Goal: Task Accomplishment & Management: Use online tool/utility

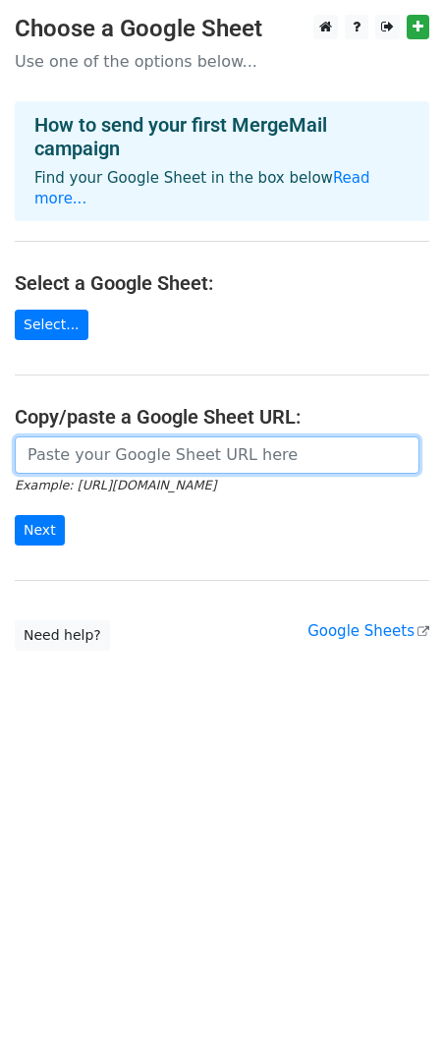
click at [157, 441] on input "url" at bounding box center [217, 454] width 405 height 37
paste input "https://docs.google.com/spreadsheets/d/1zZ_xYJpNyd-rA_bGiJhmT2VyOXjKLLiR-P6H4Z8…"
type input "https://docs.google.com/spreadsheets/d/1zZ_xYJpNyd-rA_bGiJhmT2VyOXjKLLiR-P6H4Z8…"
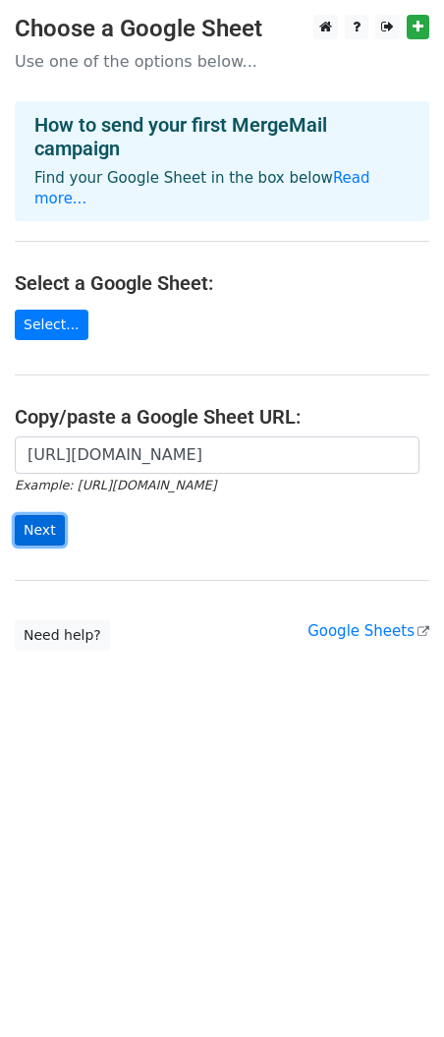
scroll to position [0, 0]
click at [46, 515] on input "Next" at bounding box center [40, 530] width 50 height 30
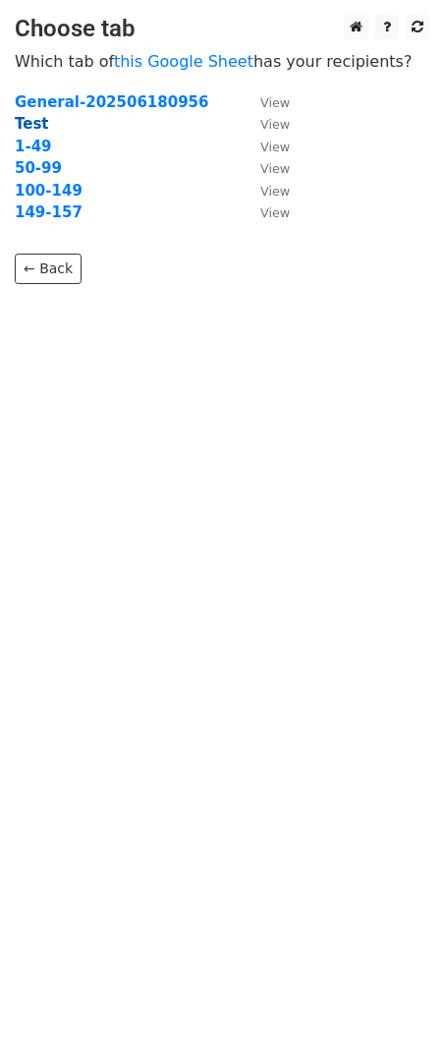
click at [33, 126] on strong "Test" at bounding box center [32, 124] width 34 height 18
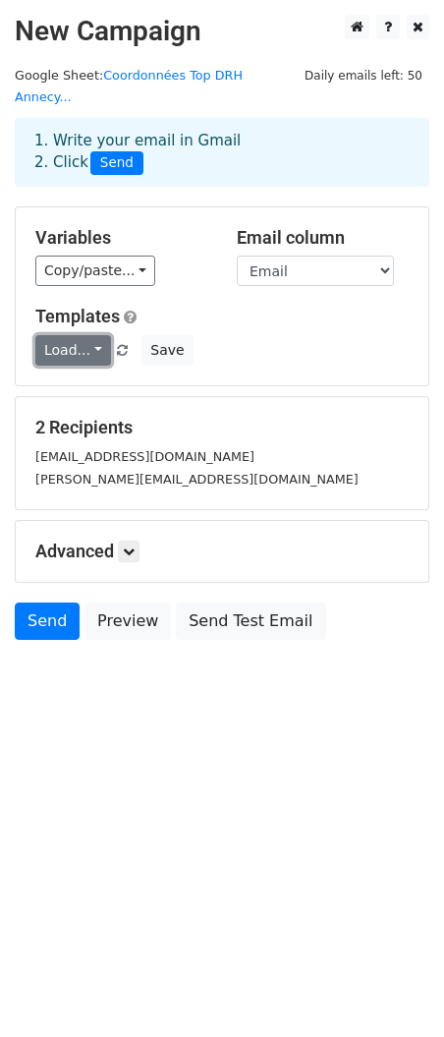
click at [81, 335] on link "Load..." at bounding box center [73, 350] width 76 height 30
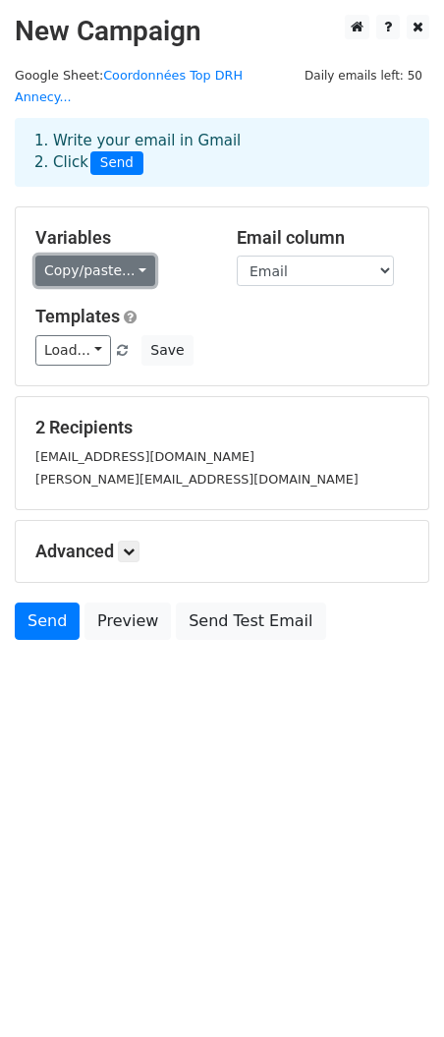
click at [115, 256] on link "Copy/paste..." at bounding box center [95, 271] width 120 height 30
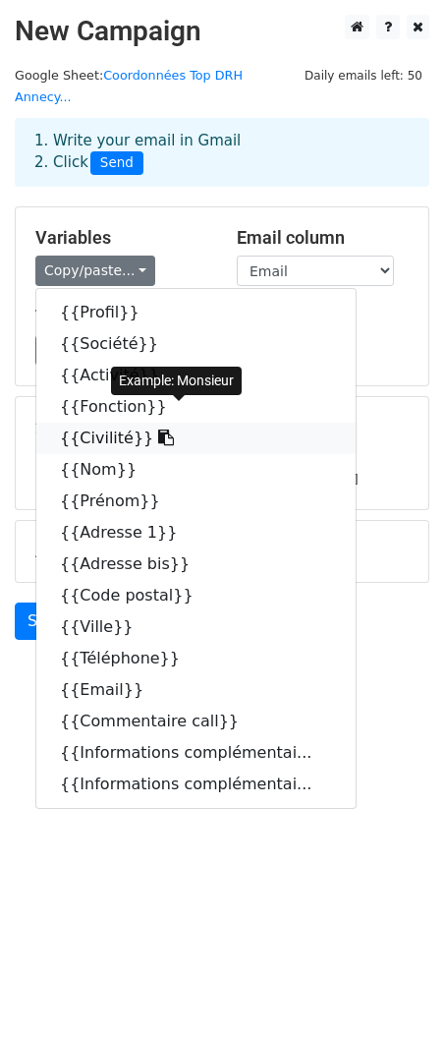
click at [104, 423] on link "{{Civilité}}" at bounding box center [195, 438] width 319 height 31
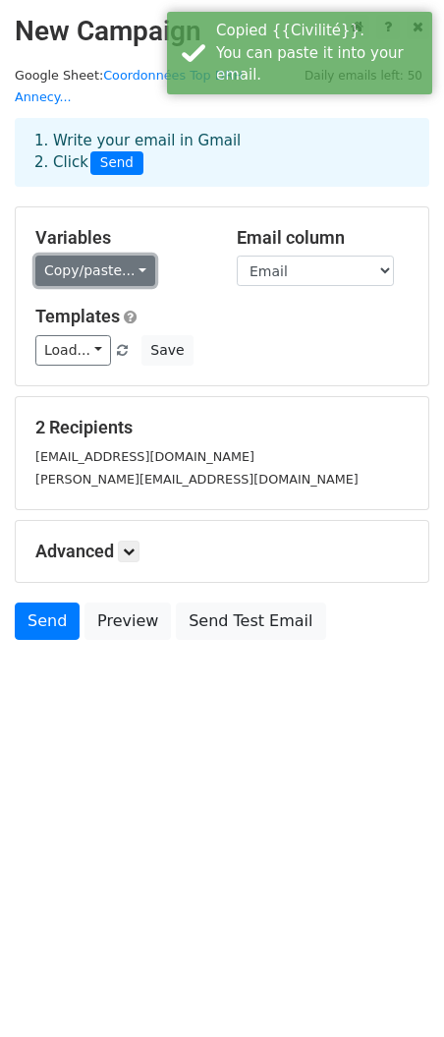
click at [129, 256] on link "Copy/paste..." at bounding box center [95, 271] width 120 height 30
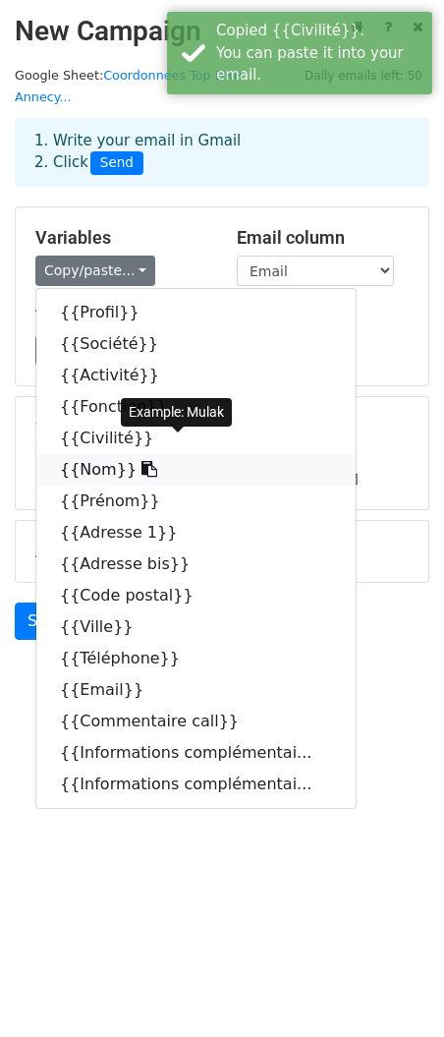
click at [118, 455] on link "{{Nom}}" at bounding box center [195, 469] width 319 height 31
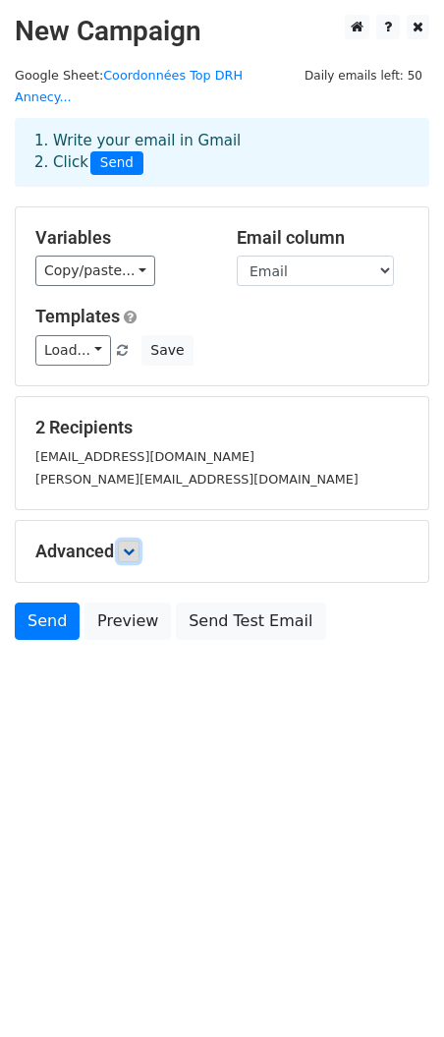
click at [139, 540] on link at bounding box center [129, 551] width 22 height 22
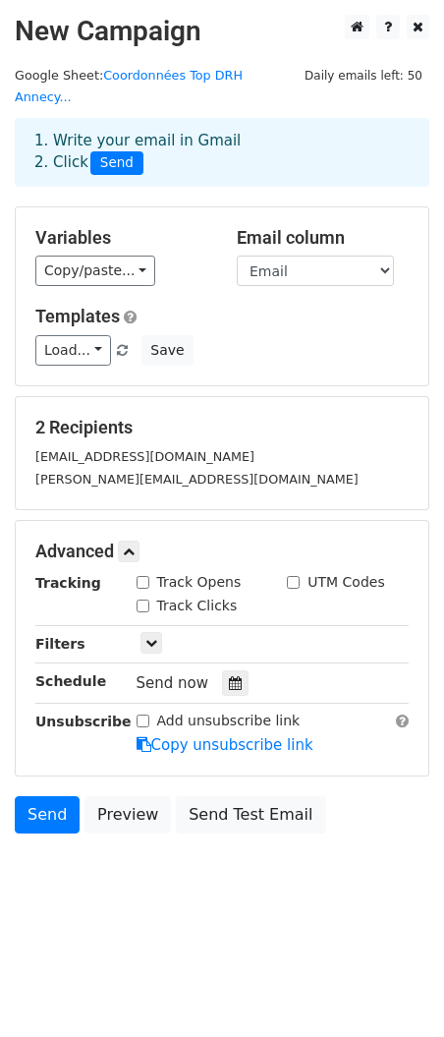
click at [144, 576] on input "Track Opens" at bounding box center [143, 582] width 13 height 13
checkbox input "true"
click at [144, 599] on input "Track Clicks" at bounding box center [143, 605] width 13 height 13
checkbox input "true"
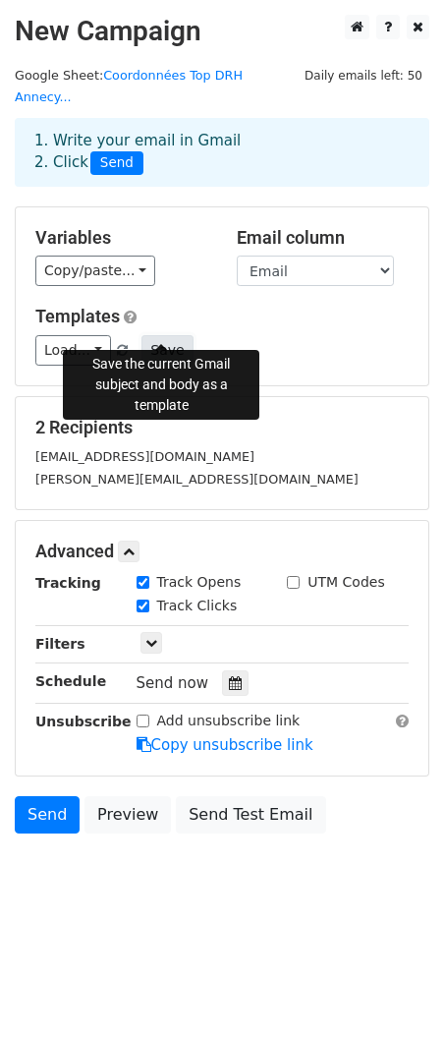
click at [150, 335] on button "Save" at bounding box center [167, 350] width 51 height 30
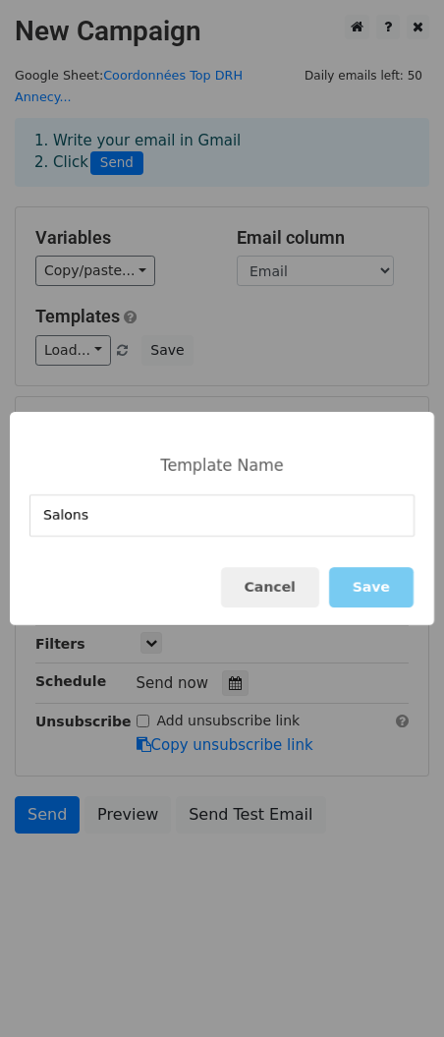
type input "Salons"
click at [372, 581] on button "Save" at bounding box center [371, 587] width 85 height 40
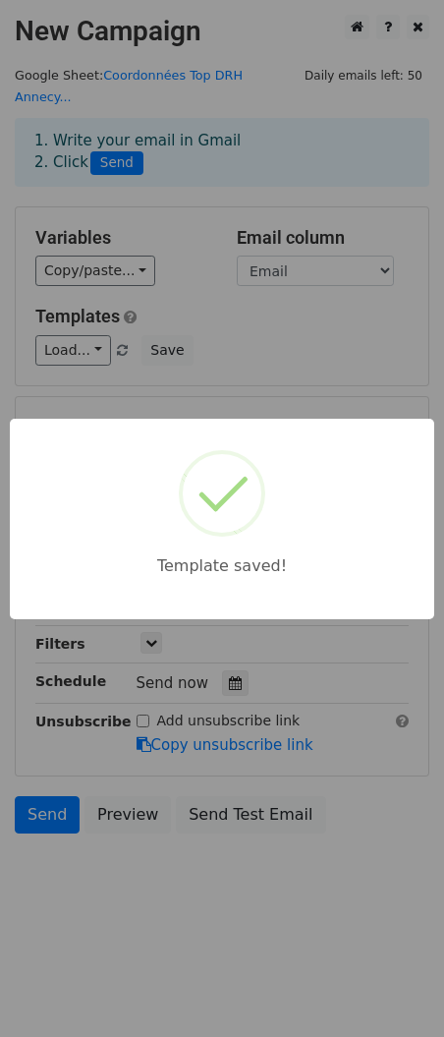
click at [100, 878] on div "Template saved!" at bounding box center [222, 518] width 444 height 1037
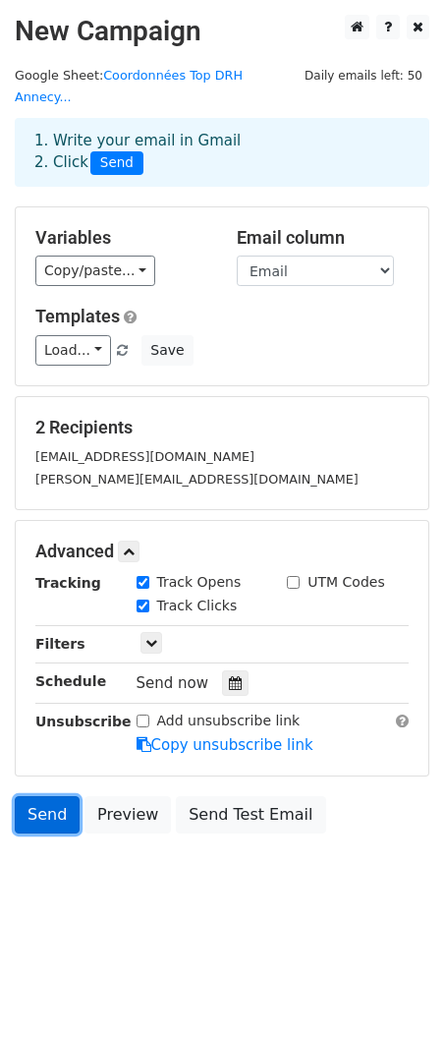
click at [44, 796] on link "Send" at bounding box center [47, 814] width 65 height 37
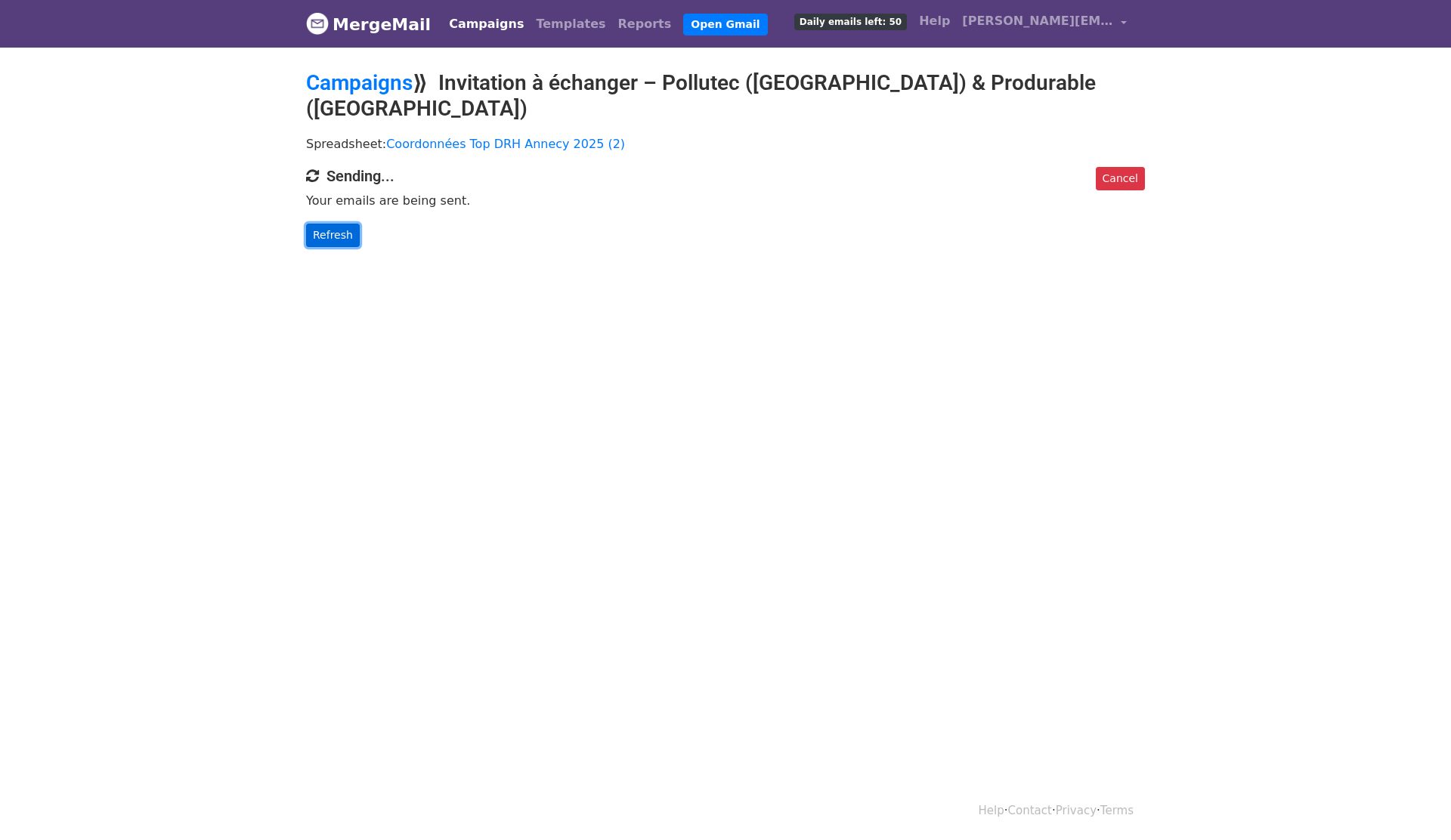
click at [331, 224] on link "Refresh" at bounding box center [333, 235] width 54 height 23
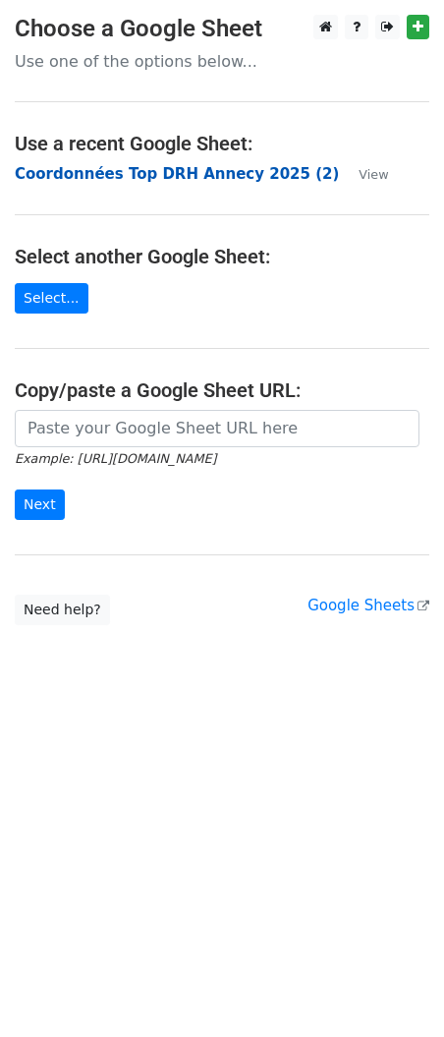
click at [171, 178] on strong "Coordonnées Top DRH Annecy 2025 (2)" at bounding box center [177, 174] width 324 height 18
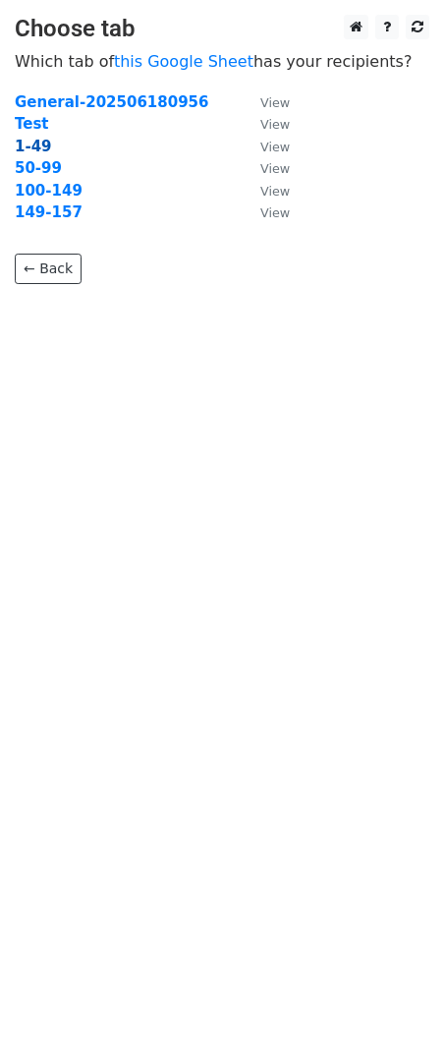
click at [41, 143] on strong "1-49" at bounding box center [33, 147] width 37 height 18
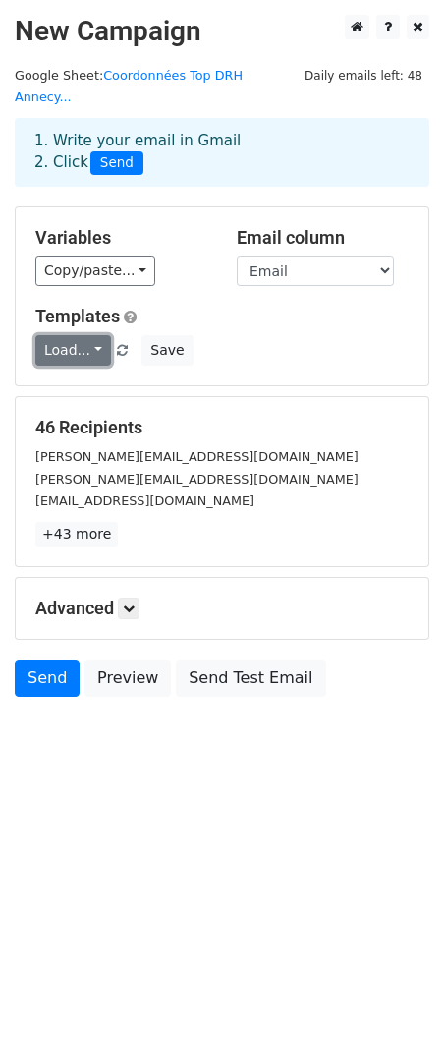
click at [82, 335] on link "Load..." at bounding box center [73, 350] width 76 height 30
click at [84, 378] on link "Salons" at bounding box center [113, 393] width 155 height 31
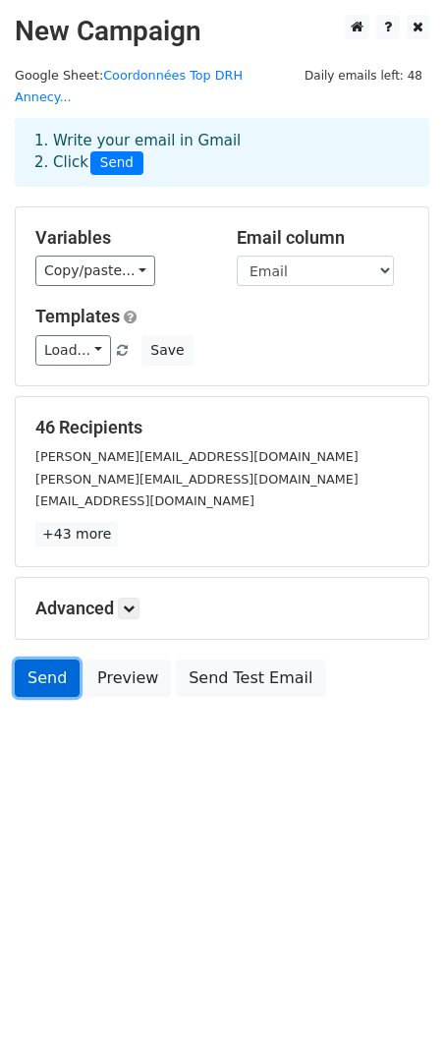
click at [45, 661] on link "Send" at bounding box center [47, 677] width 65 height 37
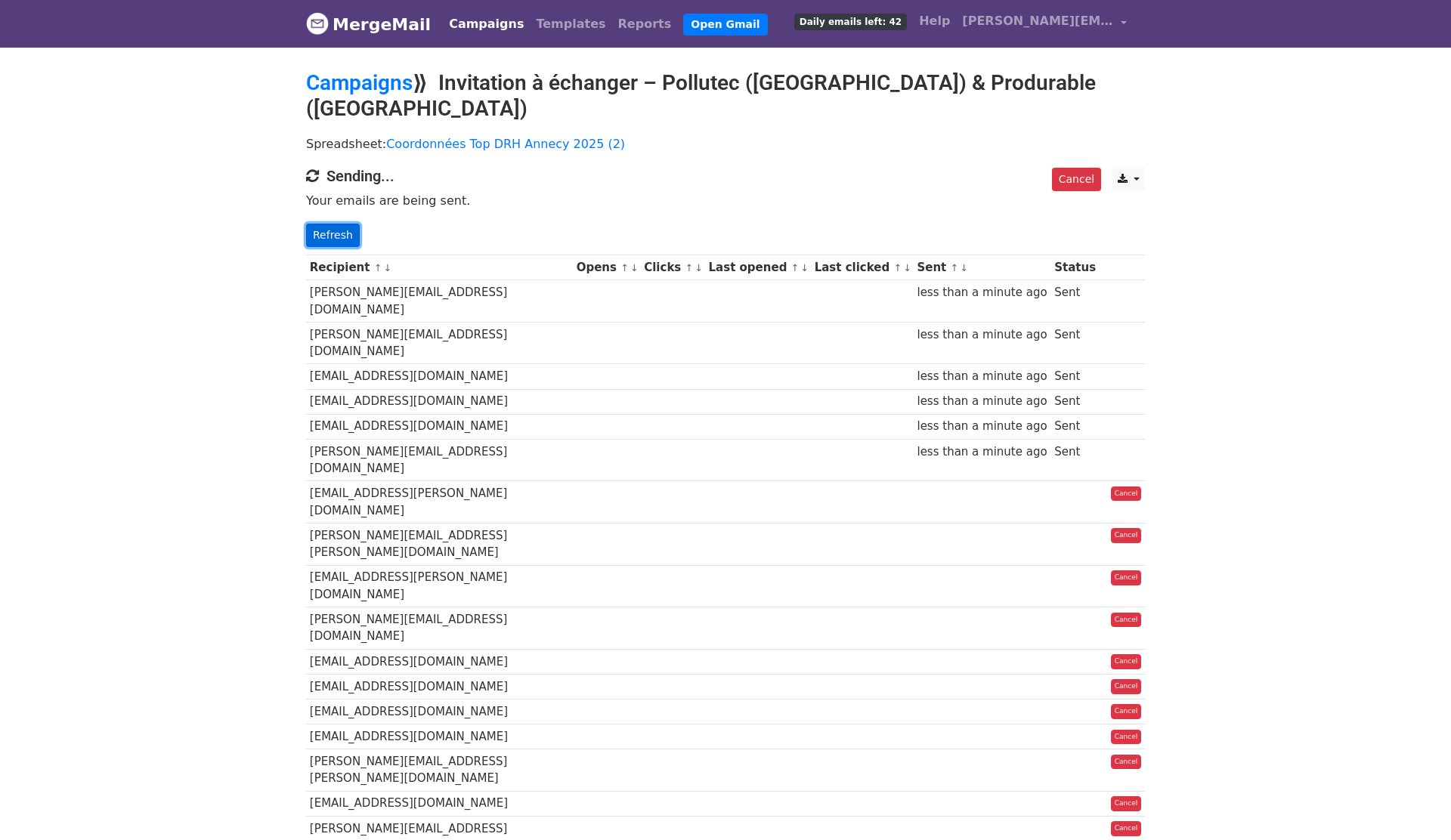
click at [334, 224] on link "Refresh" at bounding box center [333, 235] width 54 height 23
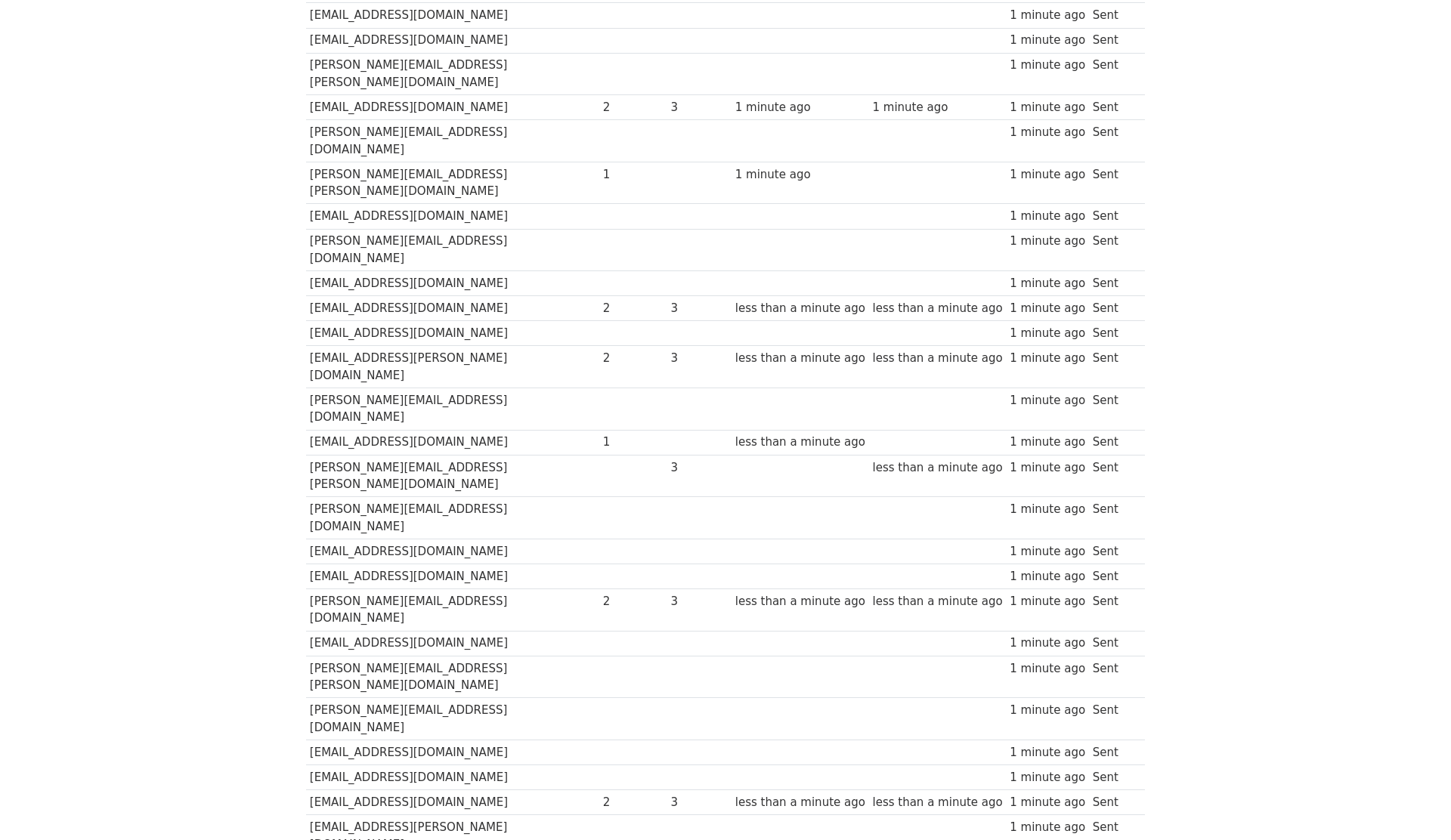
scroll to position [696, 0]
drag, startPoint x: 585, startPoint y: 319, endPoint x: 607, endPoint y: 319, distance: 22.0
click at [607, 590] on div "2" at bounding box center [633, 599] width 61 height 18
click at [611, 696] on td at bounding box center [633, 716] width 68 height 42
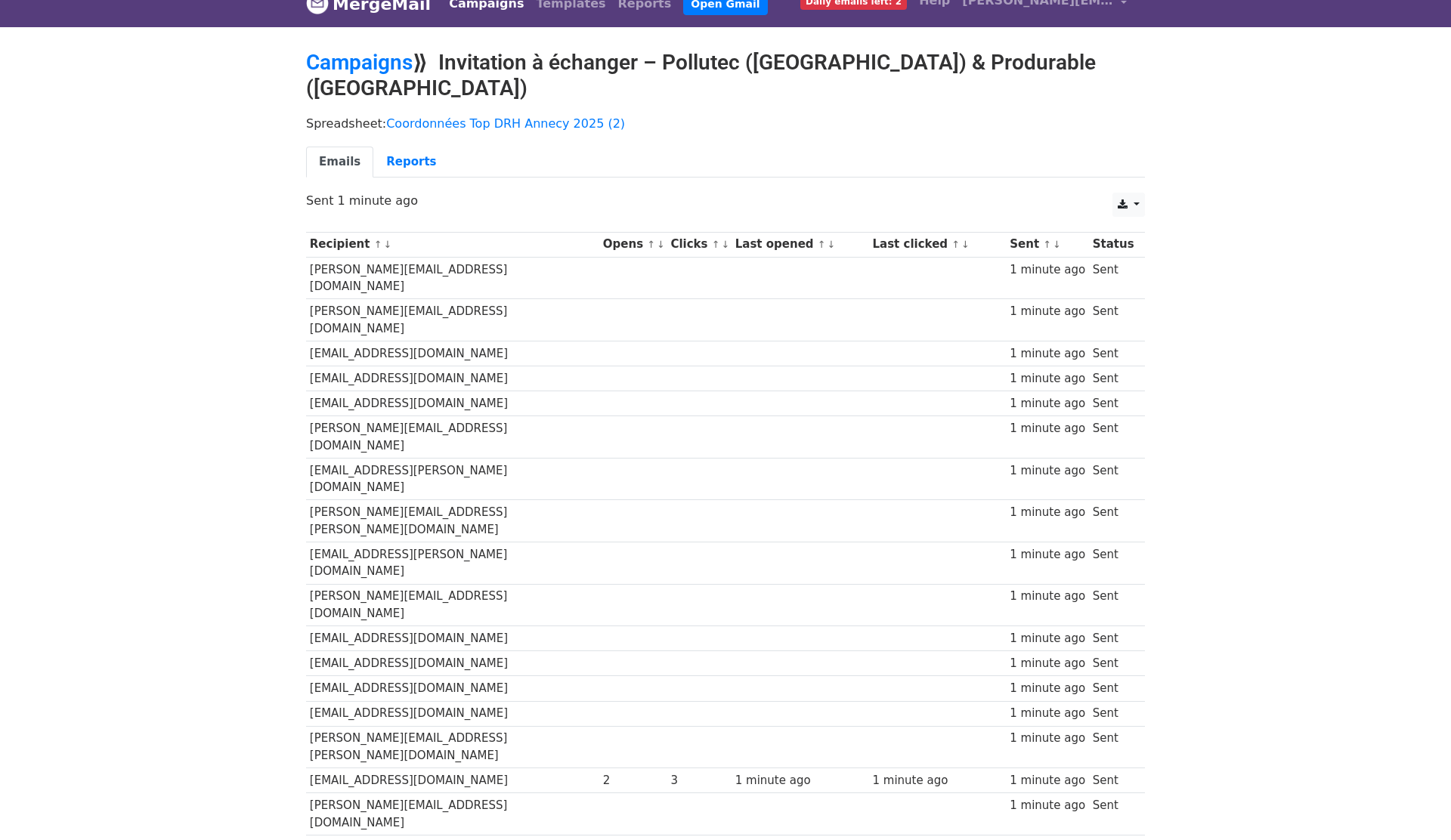
scroll to position [0, 0]
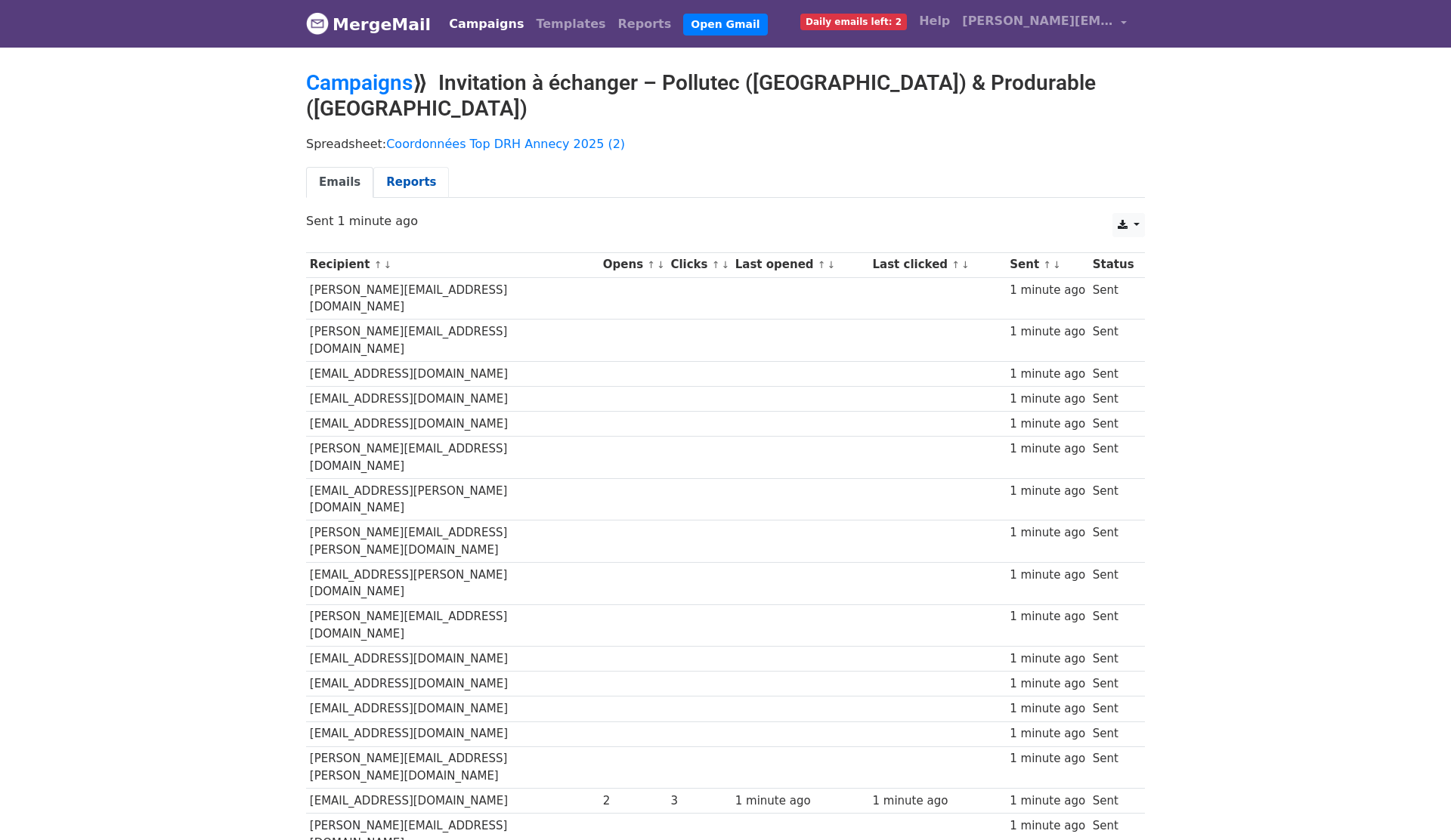
click at [401, 167] on link "Reports" at bounding box center [411, 182] width 75 height 31
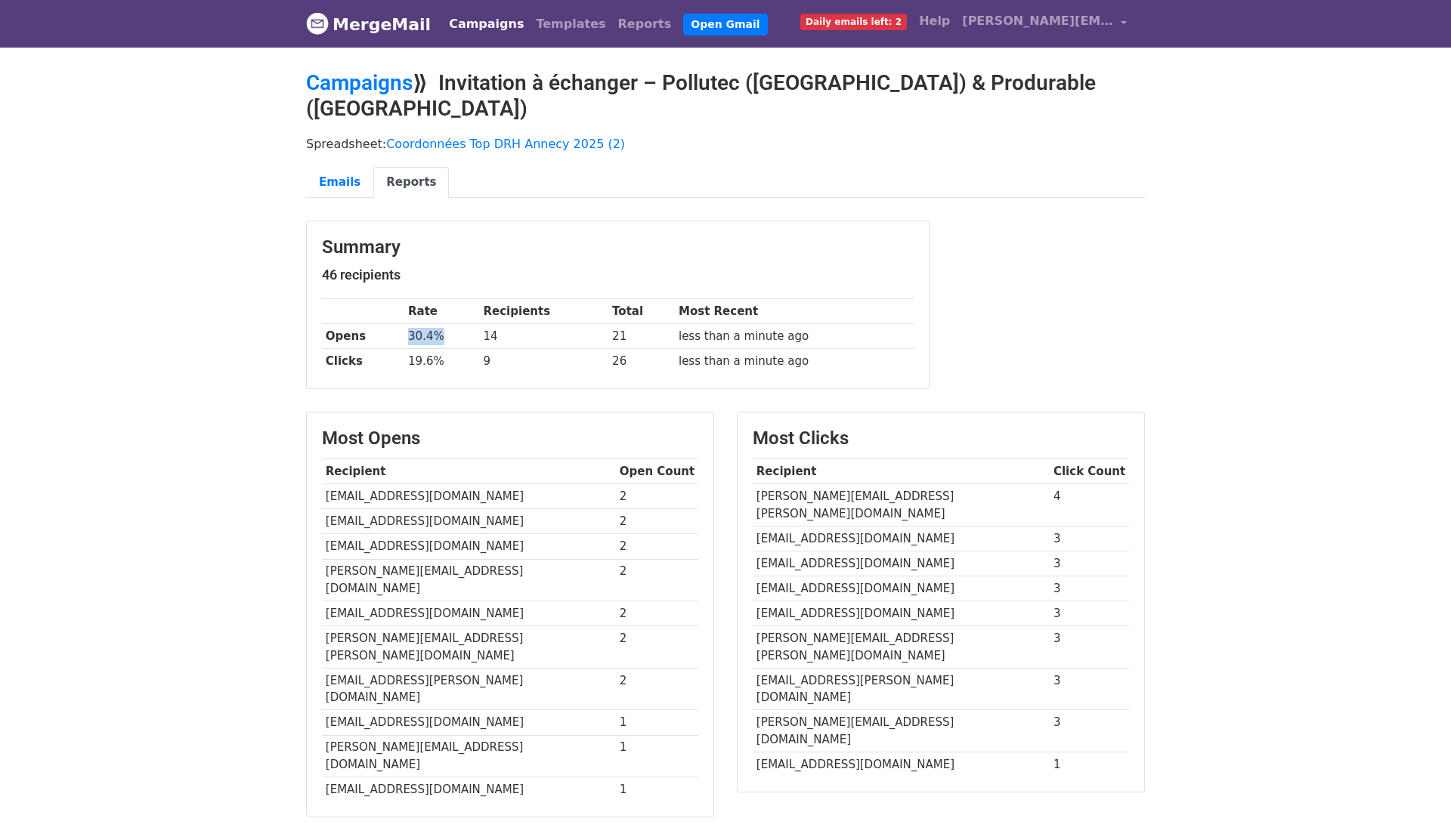
drag, startPoint x: 443, startPoint y: 311, endPoint x: 370, endPoint y: 311, distance: 73.0
click at [370, 324] on tr "Opens 30.4% 14 21 less than a minute ago" at bounding box center [617, 337] width 591 height 25
click at [425, 349] on td "19.6%" at bounding box center [441, 361] width 75 height 25
click at [344, 167] on link "Emails" at bounding box center [339, 182] width 67 height 31
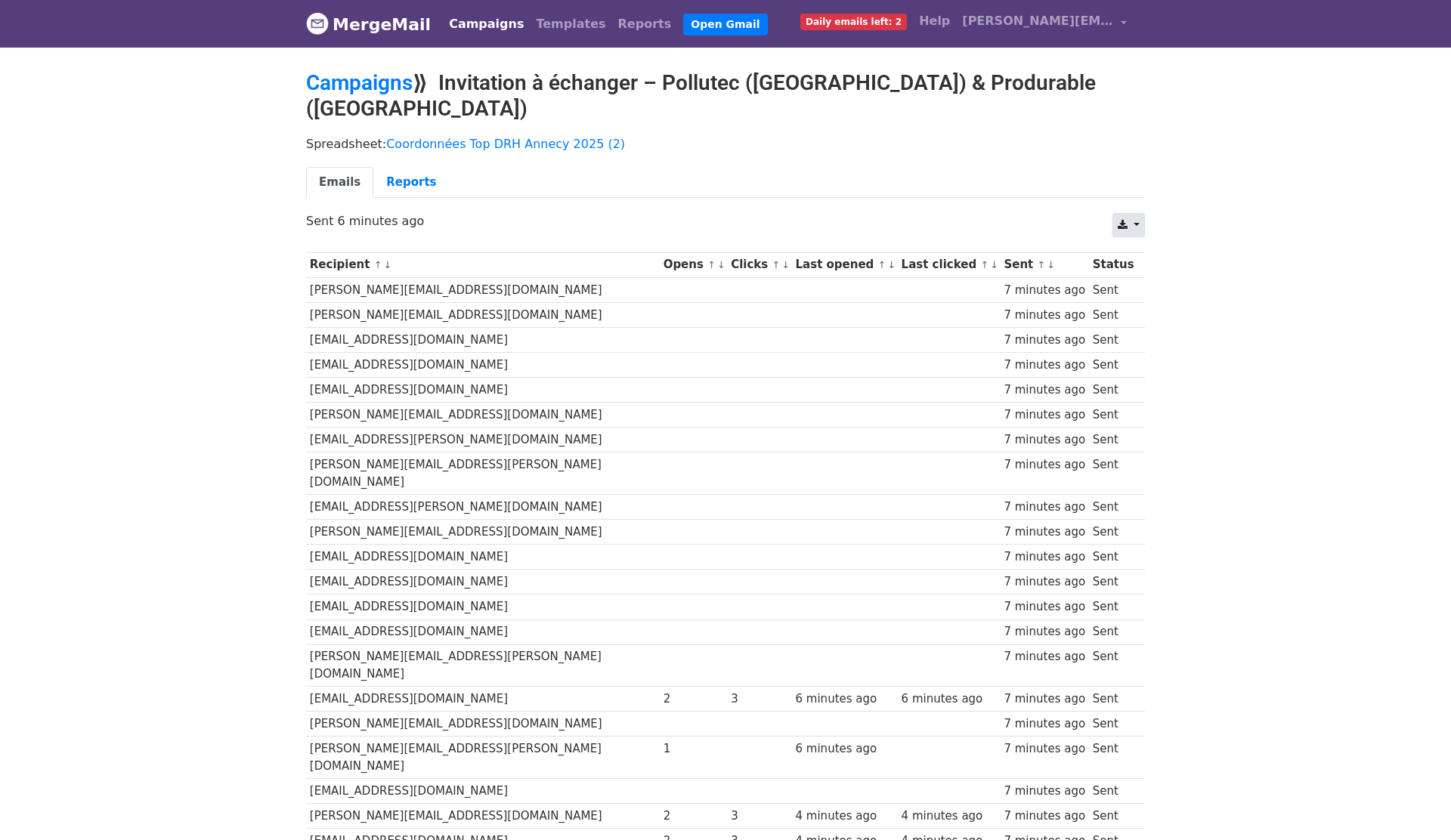
click at [1130, 213] on link at bounding box center [1129, 224] width 32 height 24
